Goal: Book appointment/travel/reservation: Register for event/course

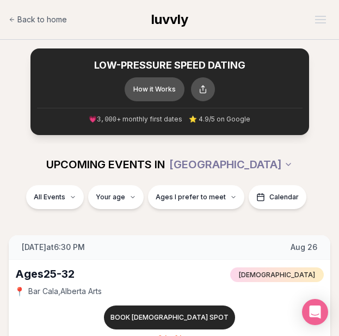
click at [66, 11] on div "Back to home luvvly" at bounding box center [170, 20] width 322 height 22
click at [66, 16] on span "Back to home" at bounding box center [42, 19] width 50 height 11
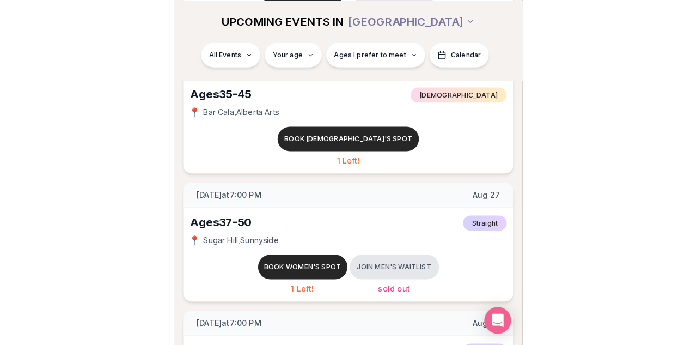
scroll to position [436, 0]
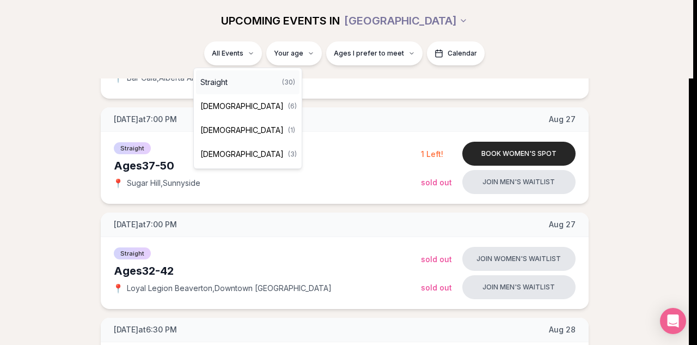
click at [258, 87] on div "Straight ( 30 )" at bounding box center [247, 82] width 103 height 24
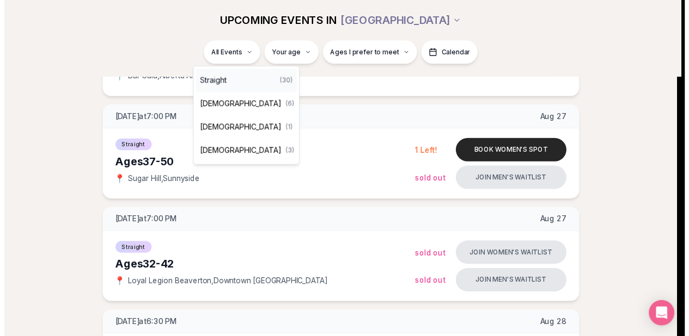
scroll to position [205, 0]
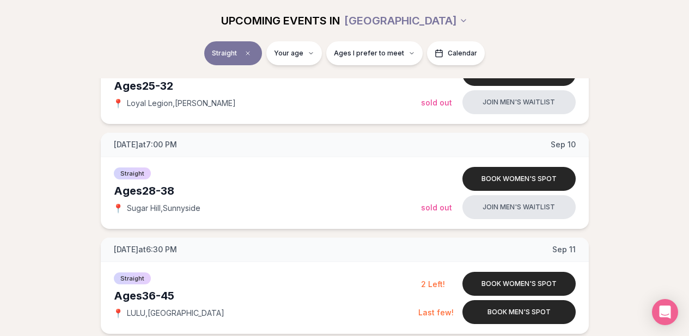
scroll to position [1457, 0]
